Goal: Task Accomplishment & Management: Use online tool/utility

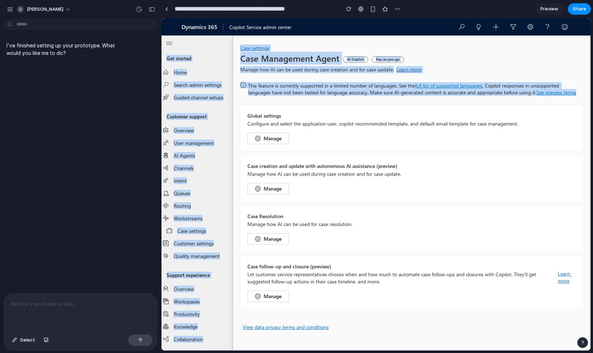
drag, startPoint x: 379, startPoint y: 25, endPoint x: 362, endPoint y: 105, distance: 81.0
click at [362, 105] on div "Skip to main content Dynamics 365 Copilot Service admin center Get started Home…" at bounding box center [376, 184] width 429 height 332
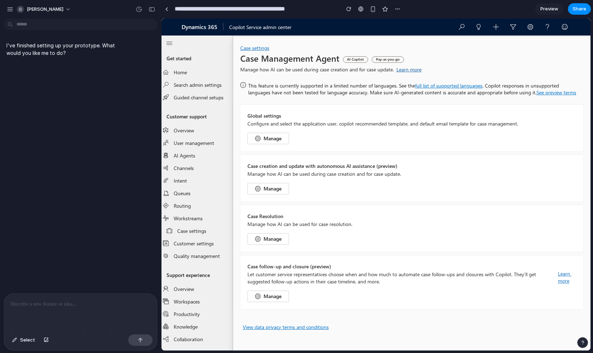
click at [484, 193] on div "Case creation and update with autonomous AI assistance (preview) Manage how AI …" at bounding box center [411, 178] width 343 height 46
click at [60, 303] on p at bounding box center [80, 304] width 140 height 9
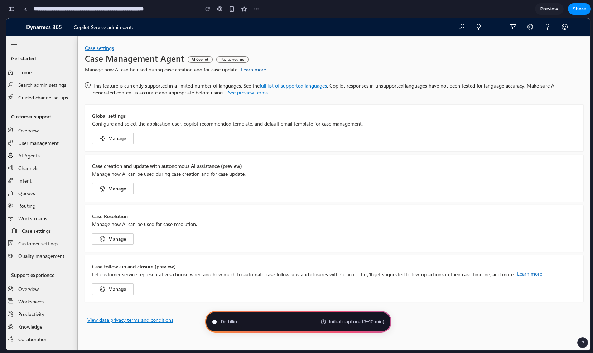
type input "**********"
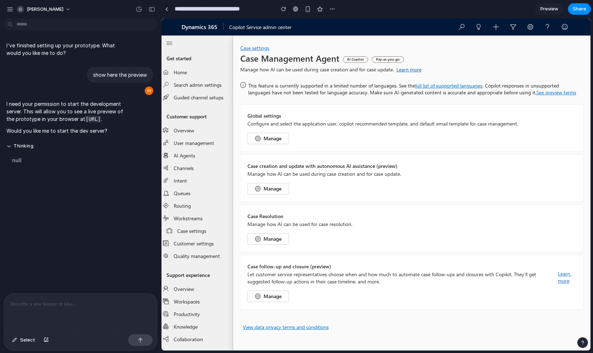
click at [63, 302] on p at bounding box center [79, 304] width 138 height 9
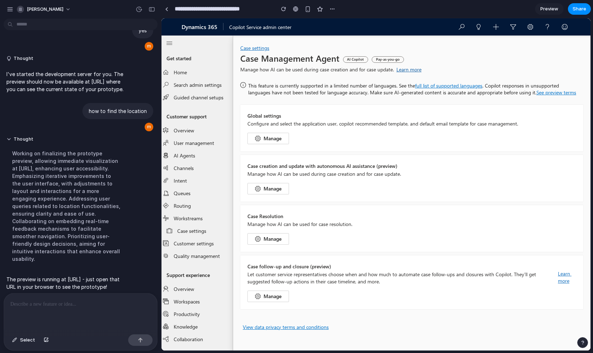
scroll to position [167, 0]
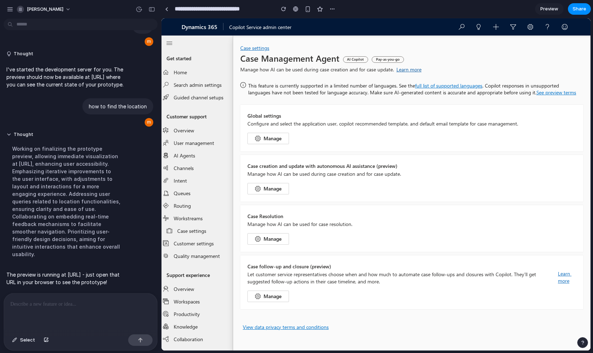
click at [73, 300] on p at bounding box center [79, 304] width 138 height 9
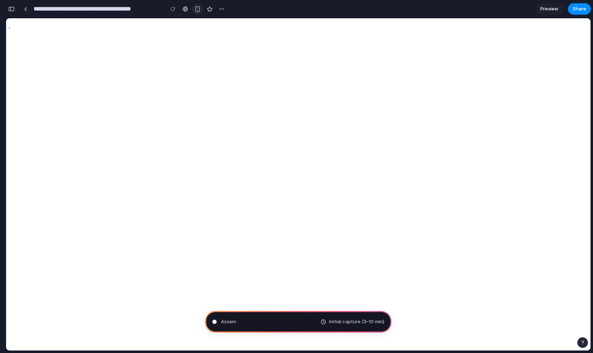
type input "**********"
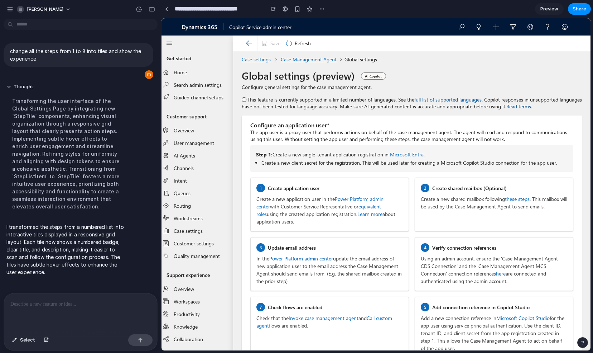
drag, startPoint x: 587, startPoint y: 82, endPoint x: 755, endPoint y: 87, distance: 167.4
click at [89, 305] on div at bounding box center [80, 312] width 153 height 38
click at [167, 10] on div at bounding box center [166, 9] width 3 height 4
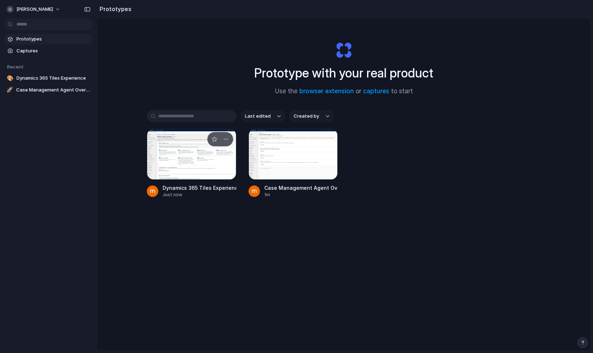
click at [205, 159] on div at bounding box center [192, 154] width 90 height 51
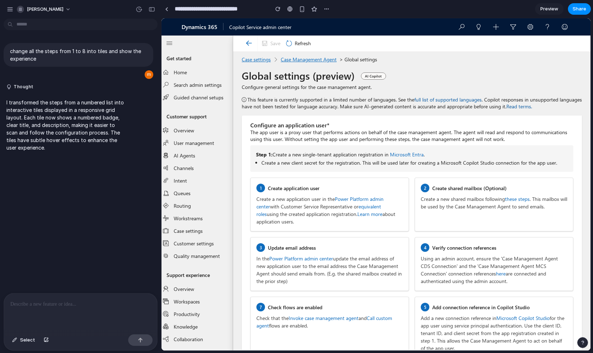
click at [79, 300] on p at bounding box center [80, 304] width 140 height 9
click at [87, 301] on p at bounding box center [80, 304] width 140 height 9
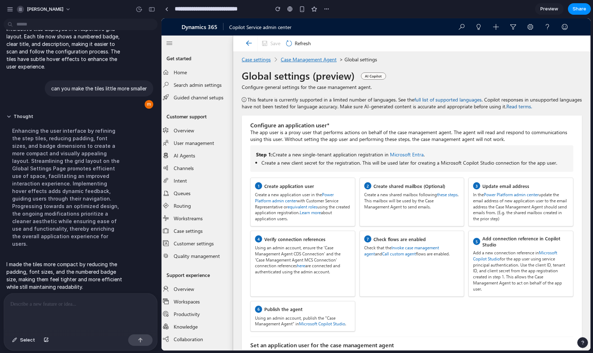
drag, startPoint x: 588, startPoint y: 95, endPoint x: 755, endPoint y: 94, distance: 166.6
click at [67, 305] on p at bounding box center [79, 304] width 138 height 9
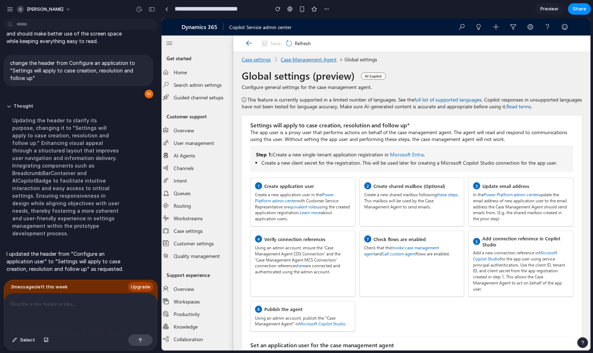
click at [53, 308] on div at bounding box center [80, 312] width 153 height 38
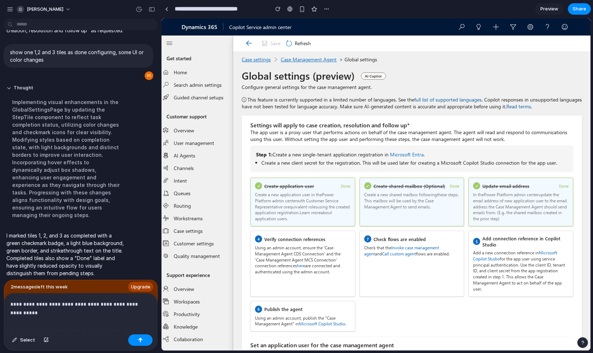
scroll to position [390, 0]
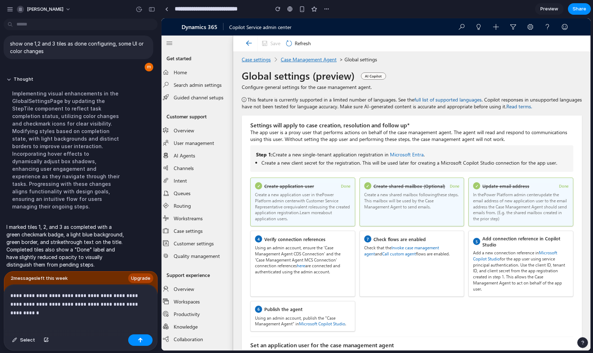
click at [104, 292] on p "**********" at bounding box center [79, 299] width 138 height 17
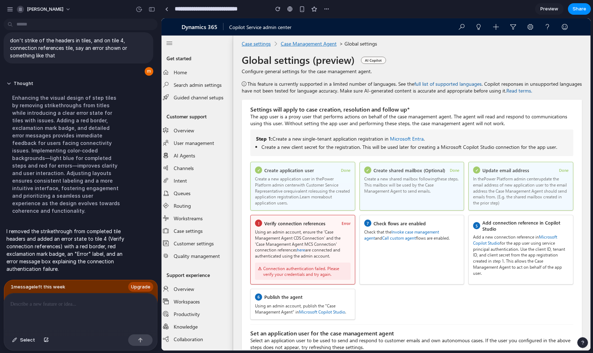
scroll to position [0, 0]
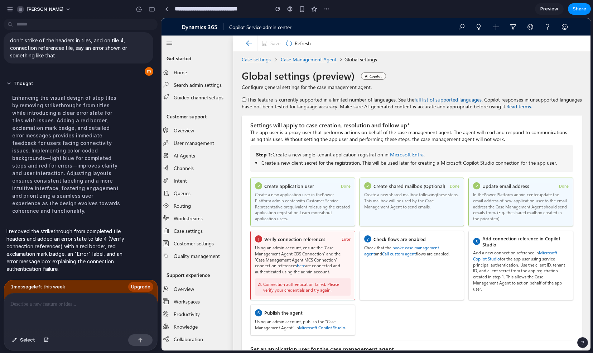
click at [547, 8] on span "Preview" at bounding box center [550, 8] width 18 height 7
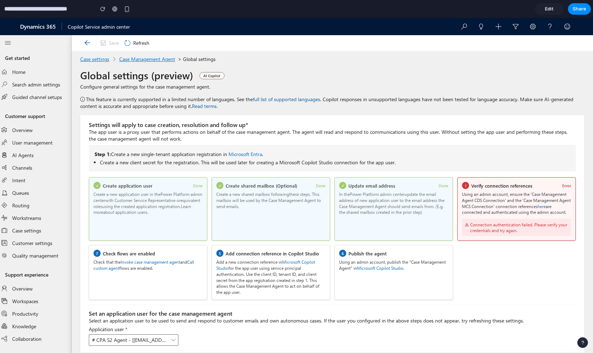
drag, startPoint x: 591, startPoint y: 165, endPoint x: 587, endPoint y: 34, distance: 130.8
click at [552, 8] on span "Edit" at bounding box center [549, 8] width 9 height 7
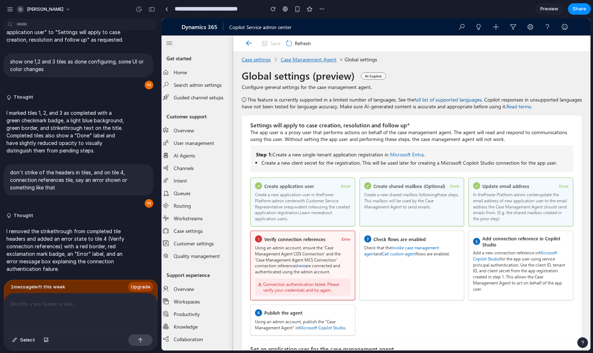
click at [86, 303] on p at bounding box center [80, 304] width 140 height 9
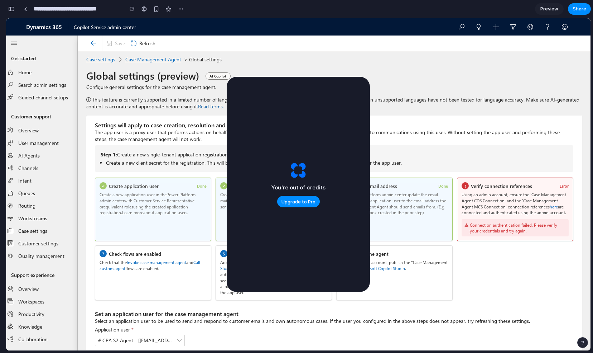
scroll to position [900, 0]
click at [401, 94] on div "Case settings  Case Management Agent > Global settings Global settings (previe…" at bounding box center [334, 83] width 496 height 54
click at [187, 73] on h1 "Global settings (preview)" at bounding box center [142, 75] width 113 height 13
click at [297, 201] on span "Upgrade to Pro" at bounding box center [299, 201] width 34 height 7
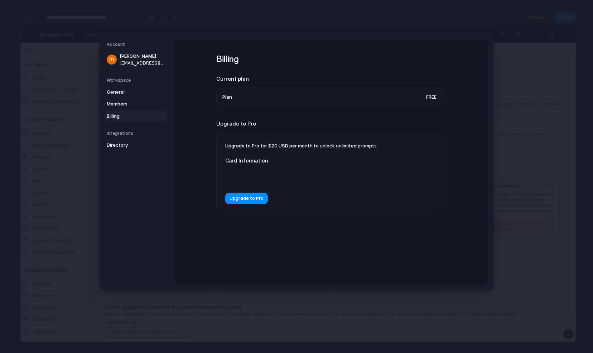
scroll to position [886, 0]
click at [338, 240] on div "Billing Current plan Plan Free Upgrade to Pro Upgrade to Pro for $20 USD per mo…" at bounding box center [330, 142] width 229 height 205
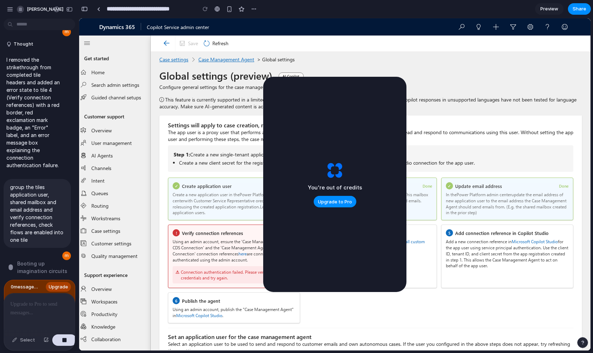
scroll to position [900, 0]
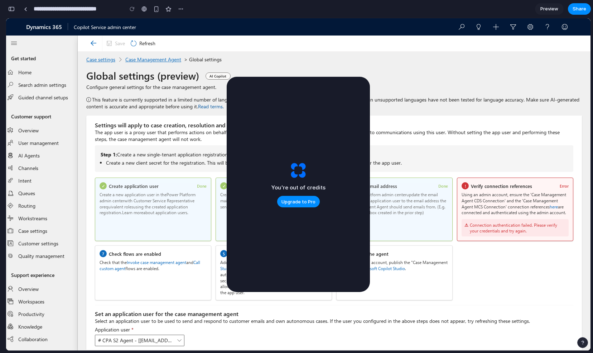
click at [146, 173] on div "Step 1: Create a new single-tenant application registration in Microsoft Entra …" at bounding box center [334, 221] width 479 height 158
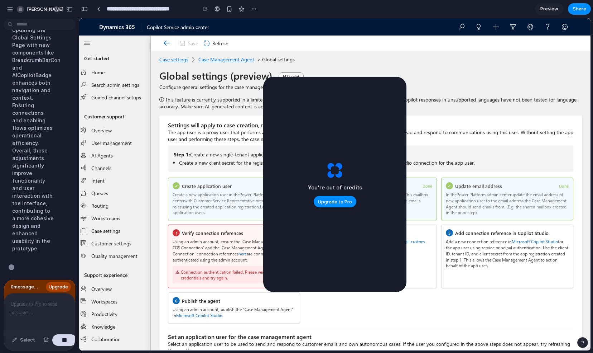
scroll to position [1272, 0]
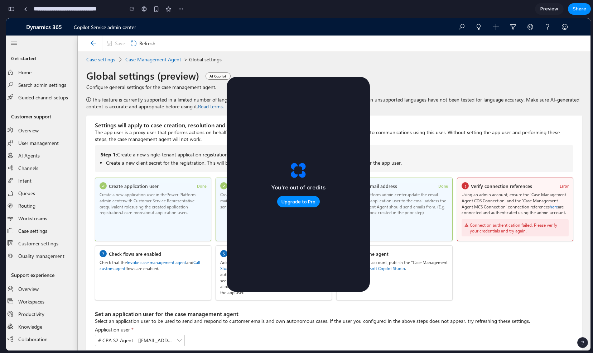
click at [548, 8] on span "Preview" at bounding box center [550, 8] width 18 height 7
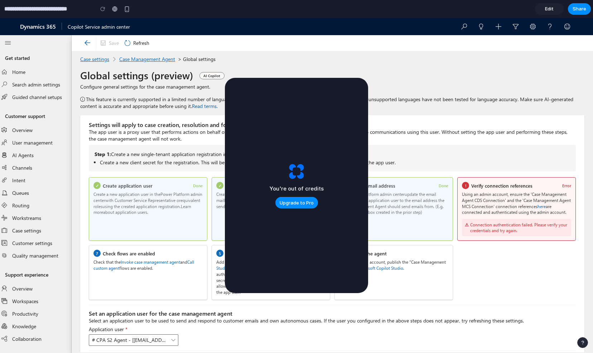
click at [437, 85] on span "Configure general settings for the case management agent." at bounding box center [332, 86] width 504 height 7
click at [481, 282] on div "✓ Create application user Done Create a new application user in the Power Platf…" at bounding box center [332, 238] width 487 height 123
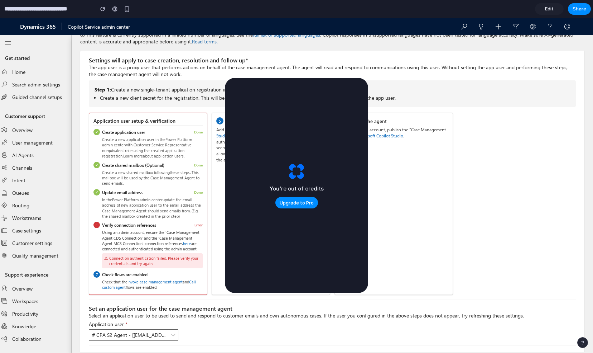
scroll to position [66, 0]
click at [469, 190] on div "Application user setup & verification ✓ Create application user Done Create a n…" at bounding box center [332, 202] width 487 height 182
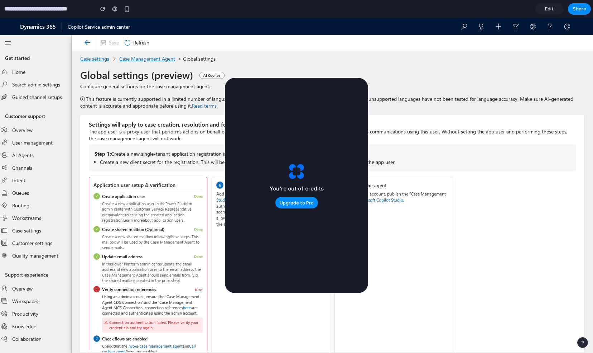
scroll to position [0, 0]
